Goal: Transaction & Acquisition: Purchase product/service

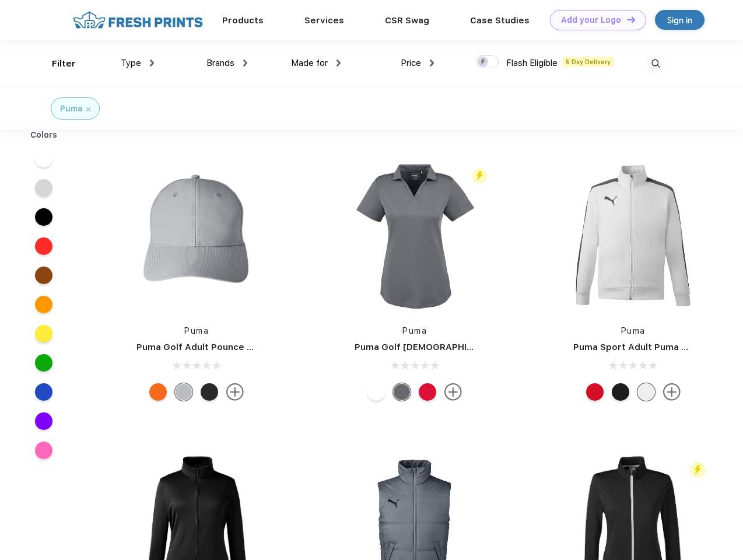
click at [594, 20] on link "Add your Logo Design Tool" at bounding box center [598, 20] width 96 height 20
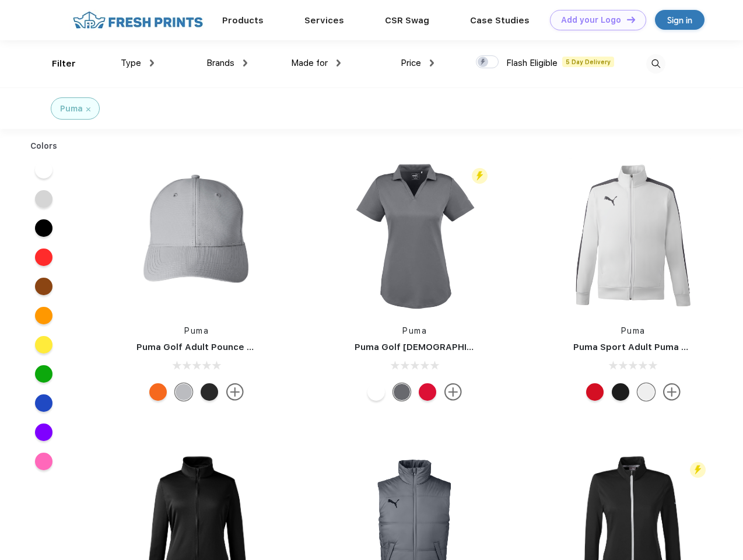
click at [0, 0] on div "Design Tool" at bounding box center [0, 0] width 0 height 0
click at [626, 19] on link "Add your Logo Design Tool" at bounding box center [598, 20] width 96 height 20
click at [56, 64] on div "Filter" at bounding box center [64, 63] width 24 height 13
click at [138, 63] on span "Type" at bounding box center [131, 63] width 20 height 10
click at [227, 63] on span "Brands" at bounding box center [220, 63] width 28 height 10
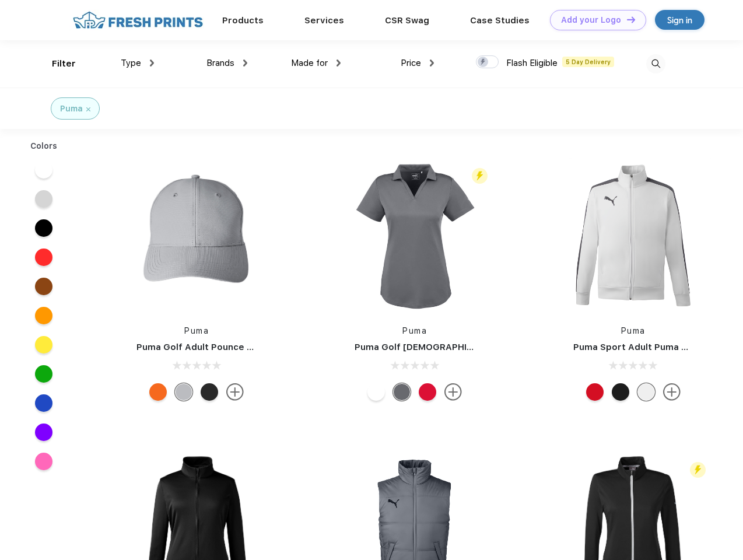
click at [316, 63] on span "Made for" at bounding box center [309, 63] width 37 height 10
click at [418, 63] on span "Price" at bounding box center [411, 63] width 20 height 10
click at [487, 62] on div at bounding box center [487, 61] width 23 height 13
click at [483, 62] on input "checkbox" at bounding box center [480, 59] width 8 height 8
click at [655, 64] on img at bounding box center [655, 63] width 19 height 19
